Goal: Check status: Check status

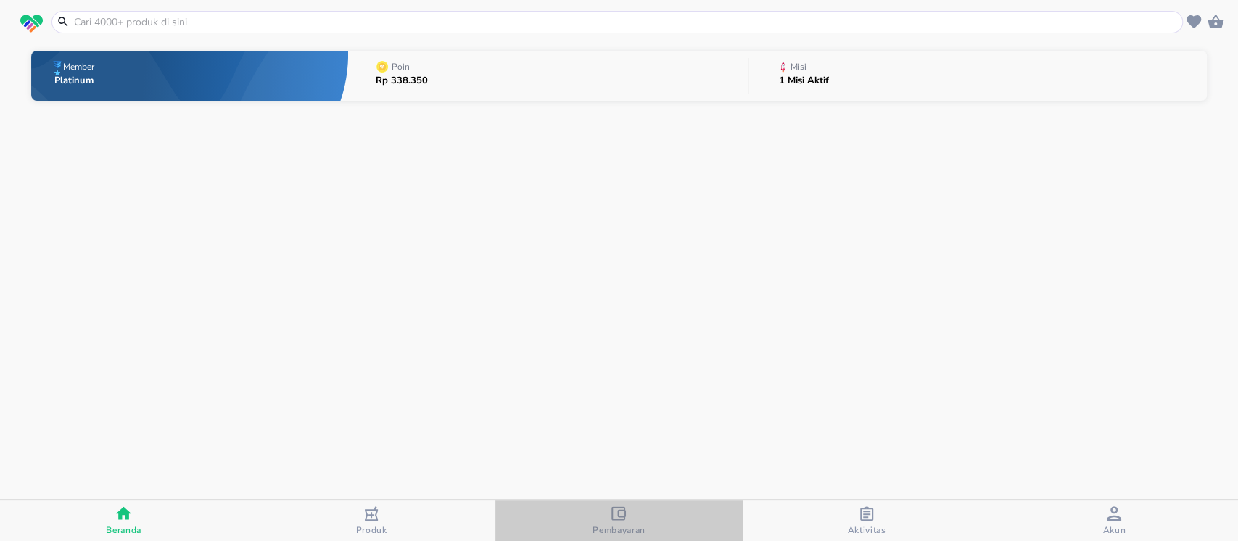
click at [622, 513] on icon "button" at bounding box center [618, 513] width 15 height 15
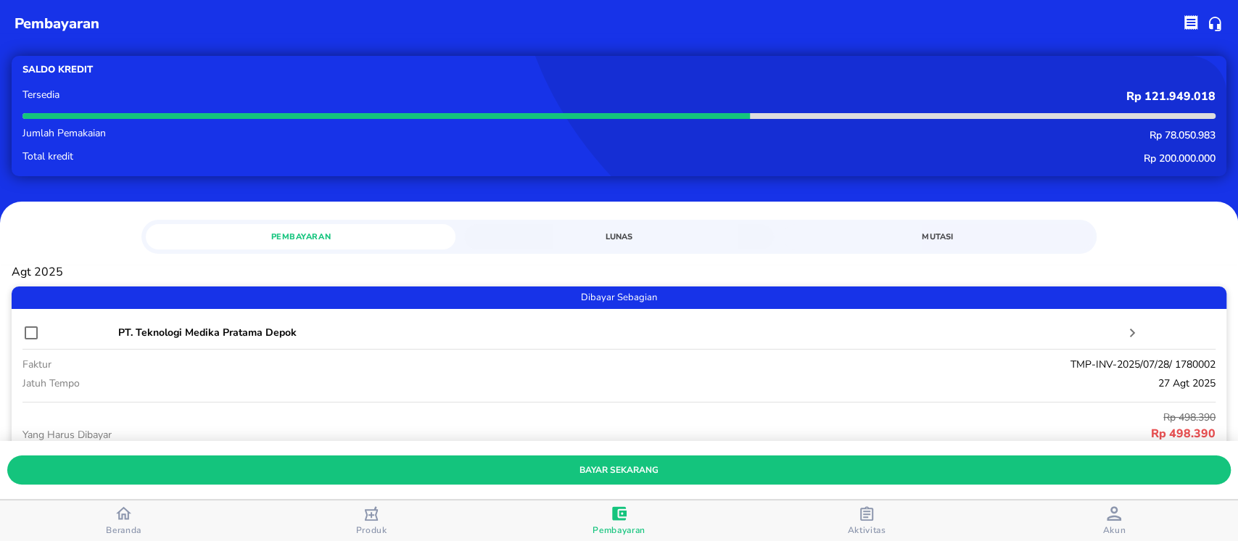
click at [950, 235] on span "Mutasi" at bounding box center [937, 237] width 292 height 14
